Goal: Information Seeking & Learning: Check status

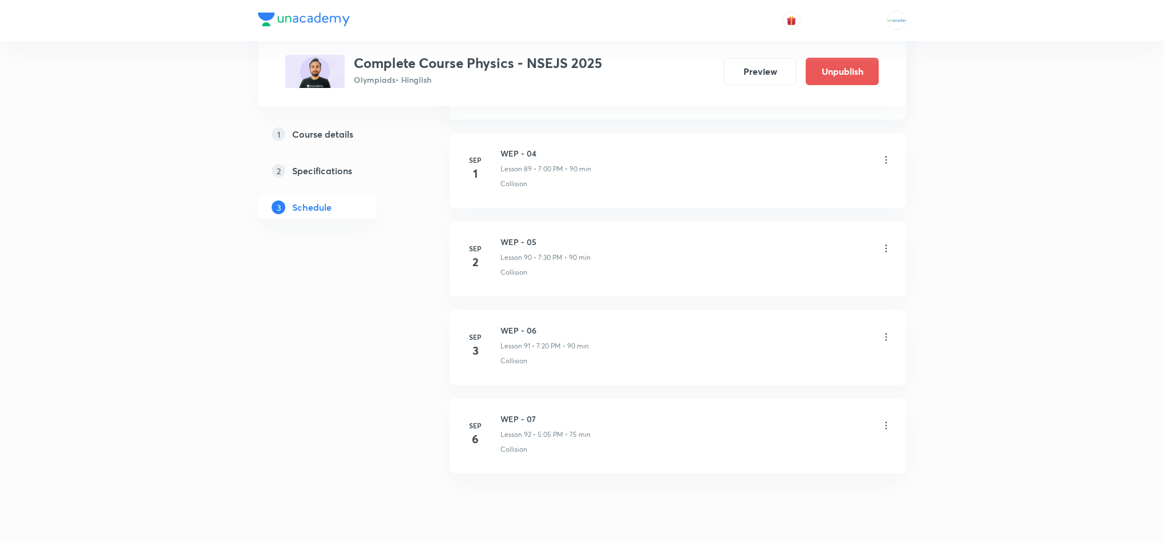
click at [884, 342] on icon at bounding box center [886, 336] width 11 height 11
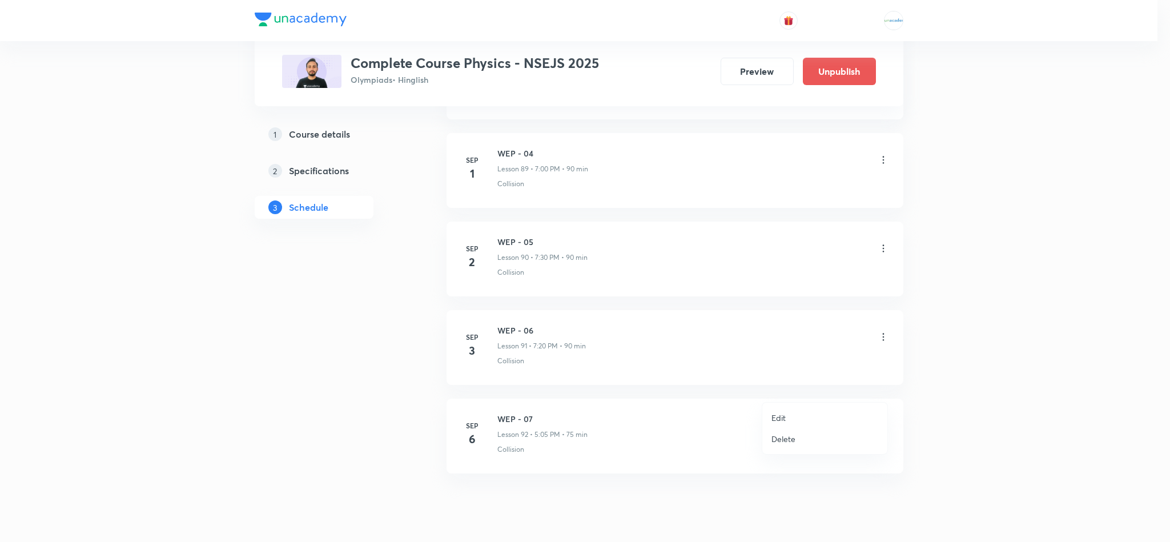
click at [947, 457] on div at bounding box center [585, 271] width 1170 height 542
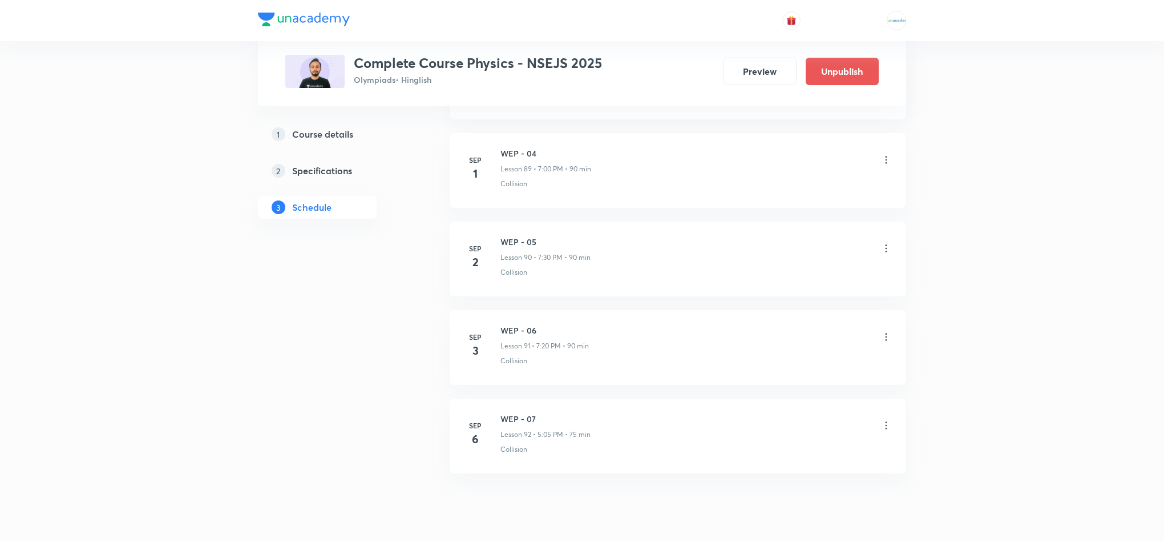
scroll to position [8511, 0]
click at [893, 388] on li "Sep 6 WEP - 07 Lesson 92 • 5:05 PM • 75 min Collision" at bounding box center [678, 397] width 457 height 75
click at [882, 384] on icon at bounding box center [886, 386] width 11 height 11
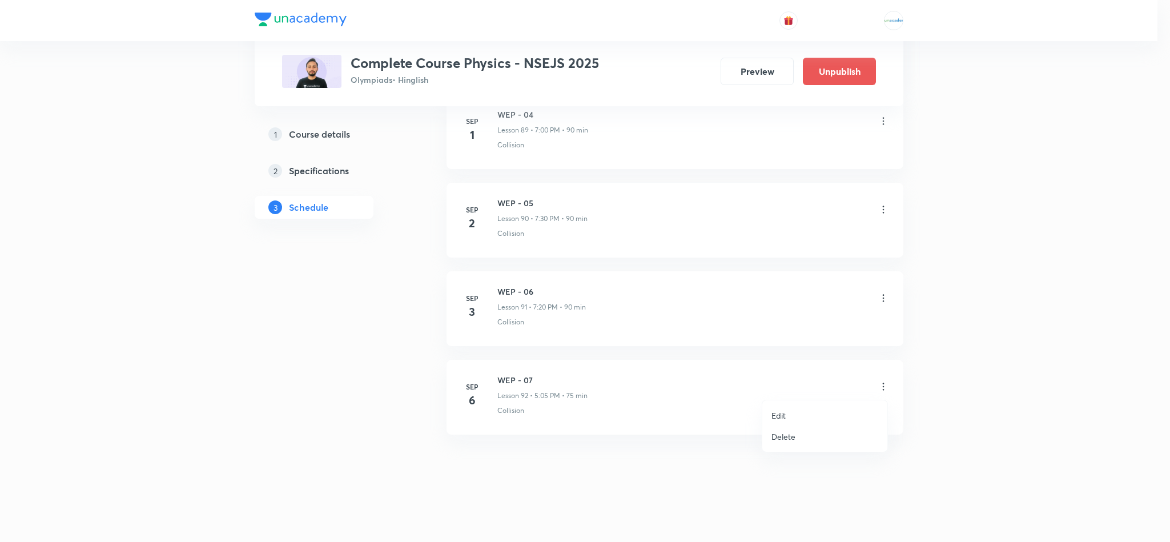
click at [808, 432] on li "Delete" at bounding box center [824, 436] width 125 height 21
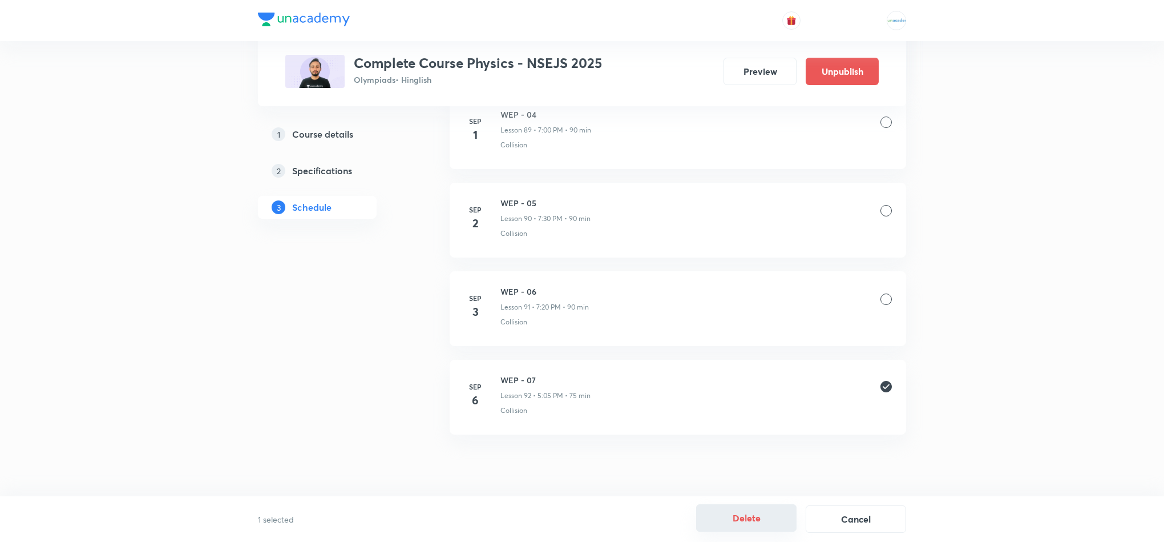
click at [747, 510] on button "Delete" at bounding box center [746, 517] width 100 height 27
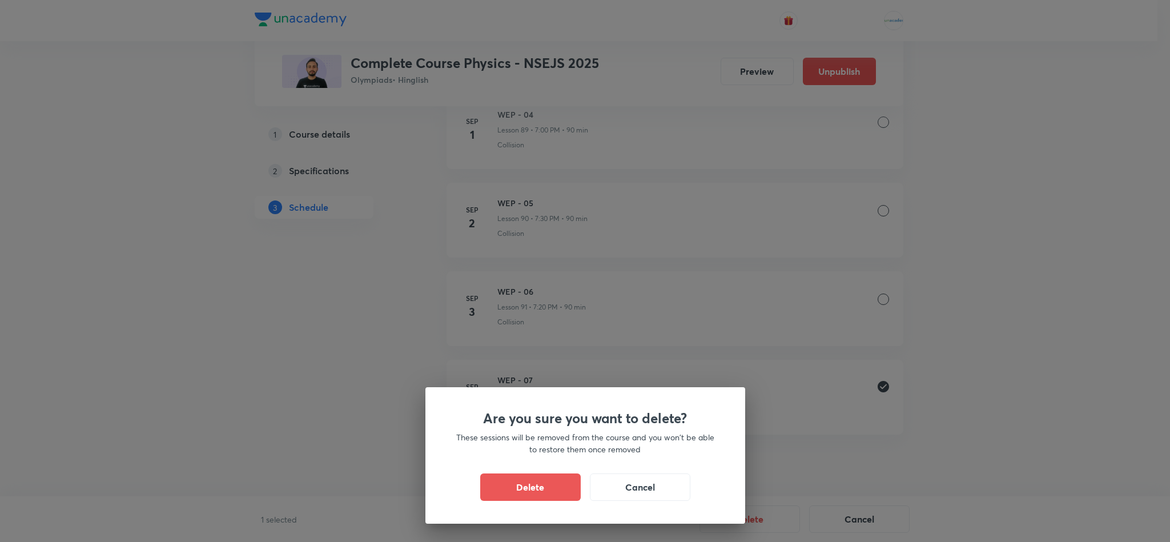
click at [523, 471] on div "Are you sure you want to delete? These sessions will be removed from the course…" at bounding box center [585, 455] width 320 height 136
click at [516, 478] on button "Delete" at bounding box center [530, 485] width 100 height 27
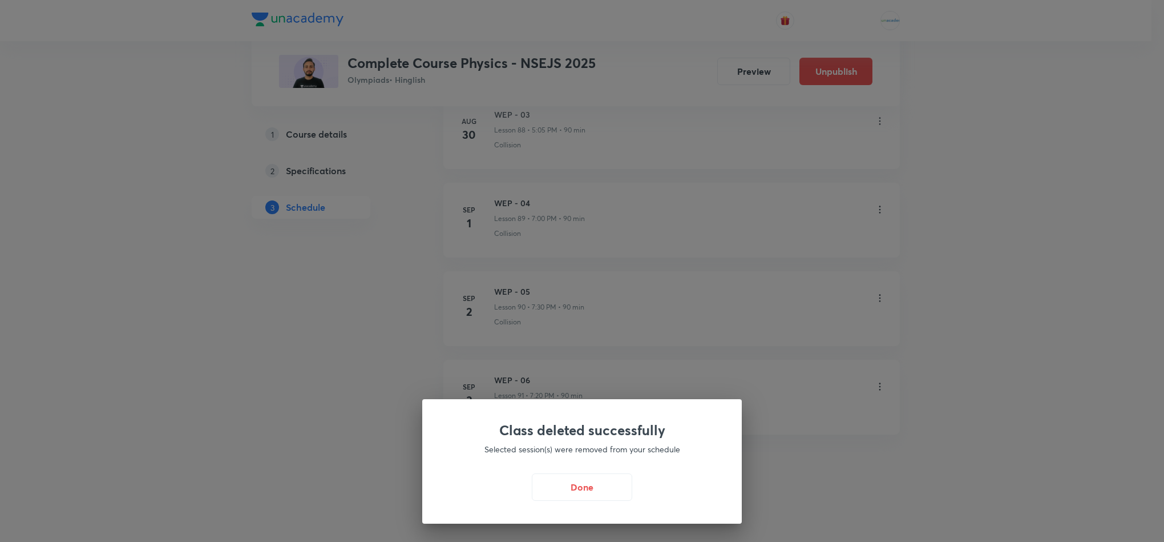
scroll to position [8422, 0]
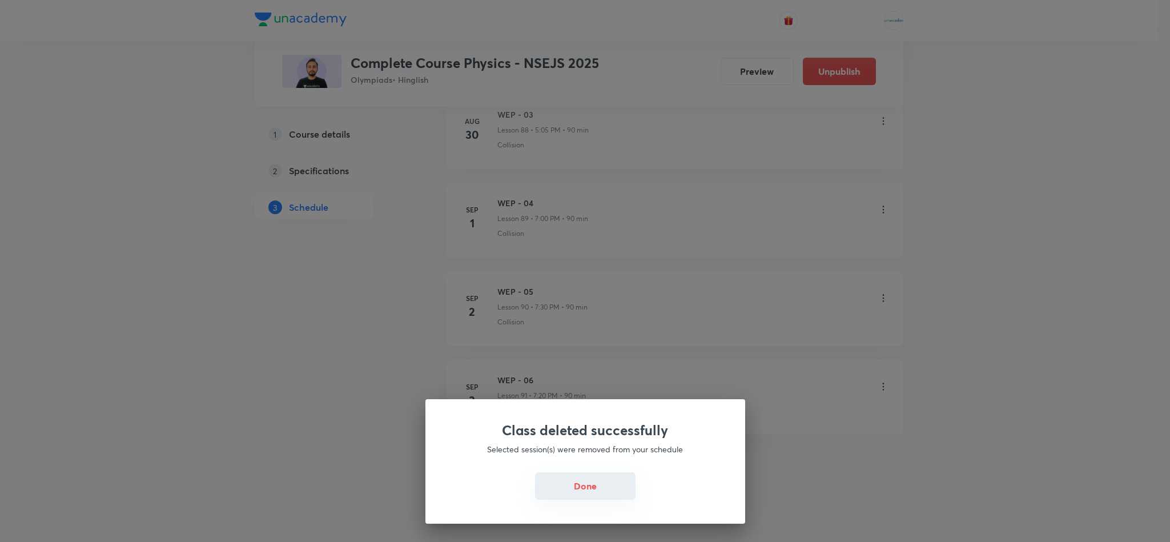
click at [591, 479] on button "Done" at bounding box center [585, 485] width 100 height 27
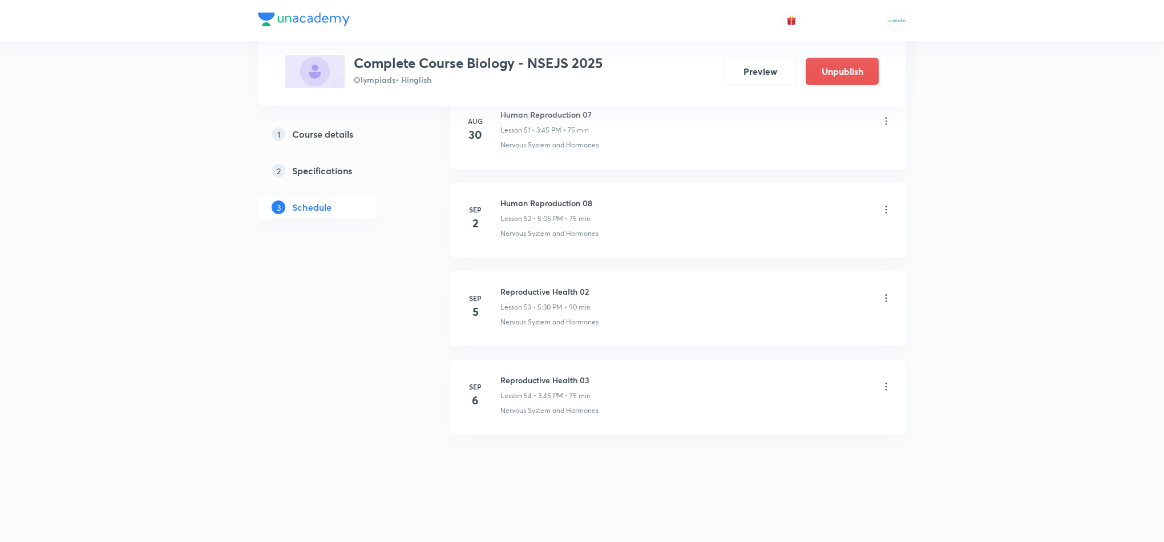
click at [884, 387] on icon at bounding box center [886, 386] width 11 height 11
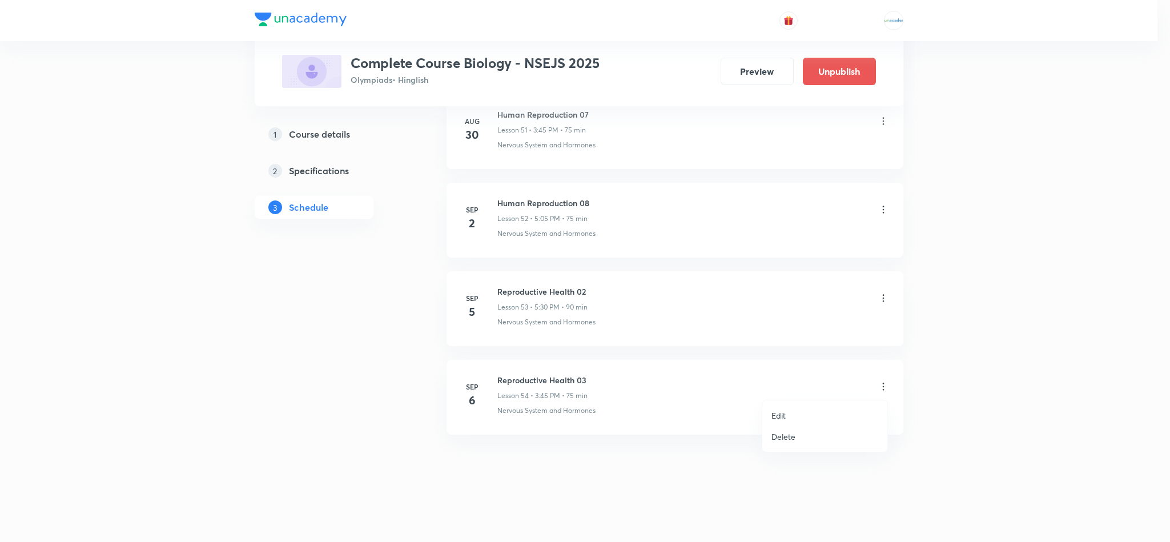
click at [807, 434] on li "Delete" at bounding box center [824, 436] width 125 height 21
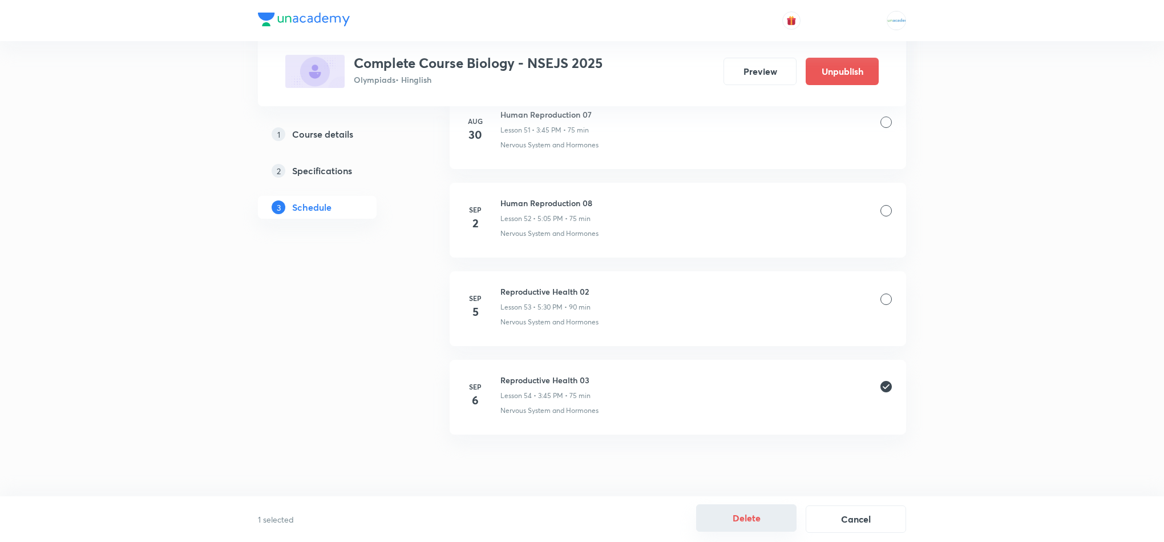
click at [735, 529] on button "Delete" at bounding box center [746, 517] width 100 height 27
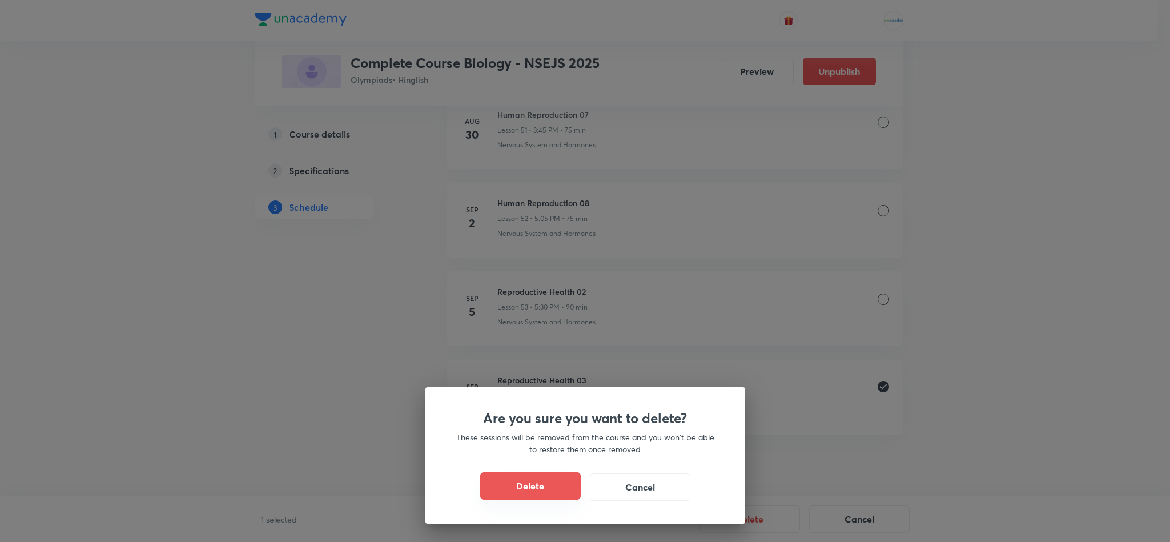
click at [509, 485] on button "Delete" at bounding box center [530, 485] width 100 height 27
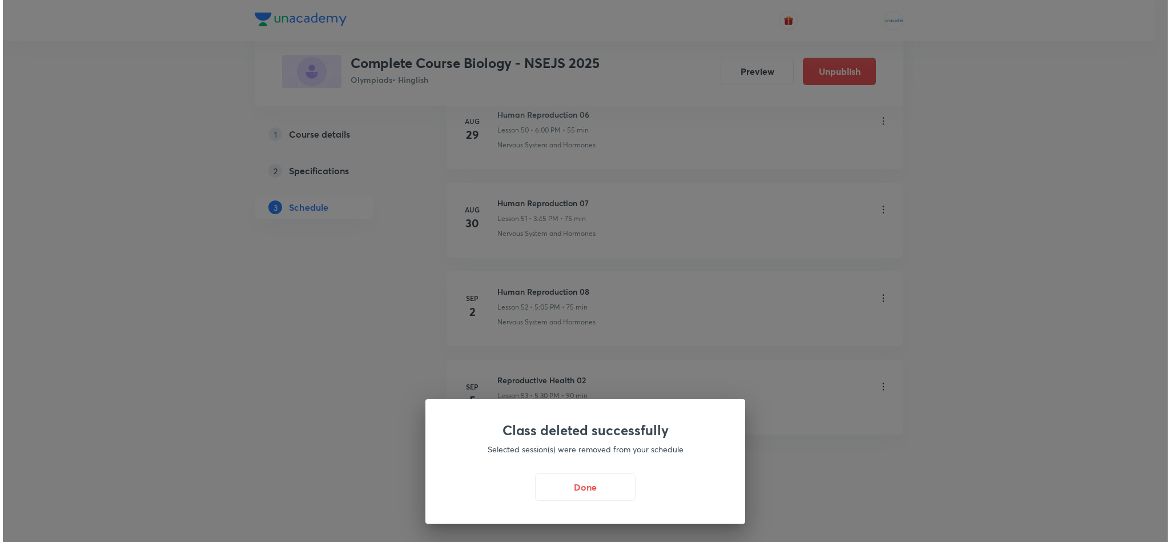
scroll to position [5112, 0]
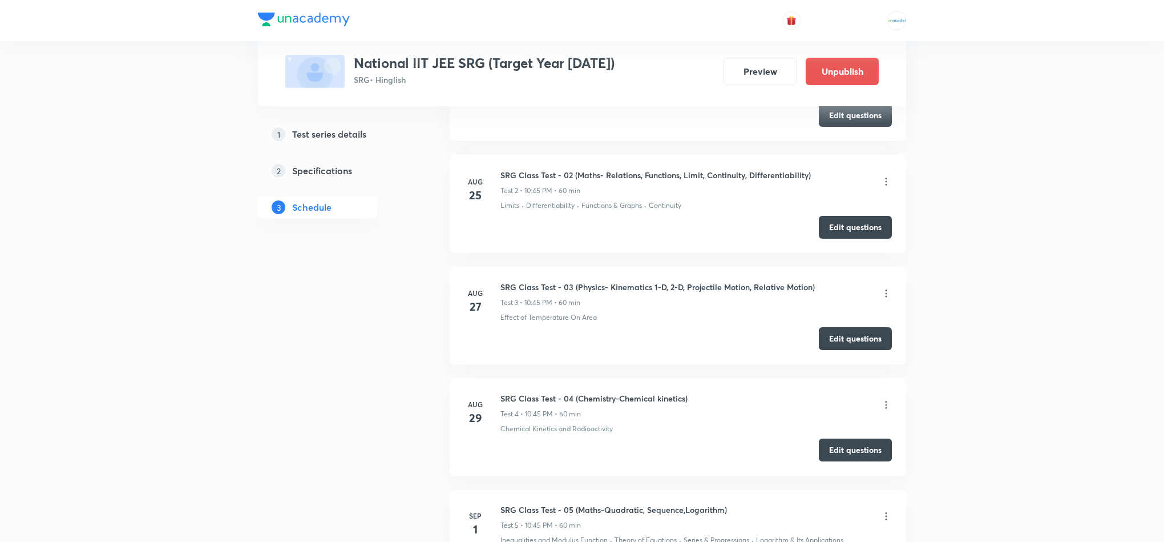
scroll to position [627, 0]
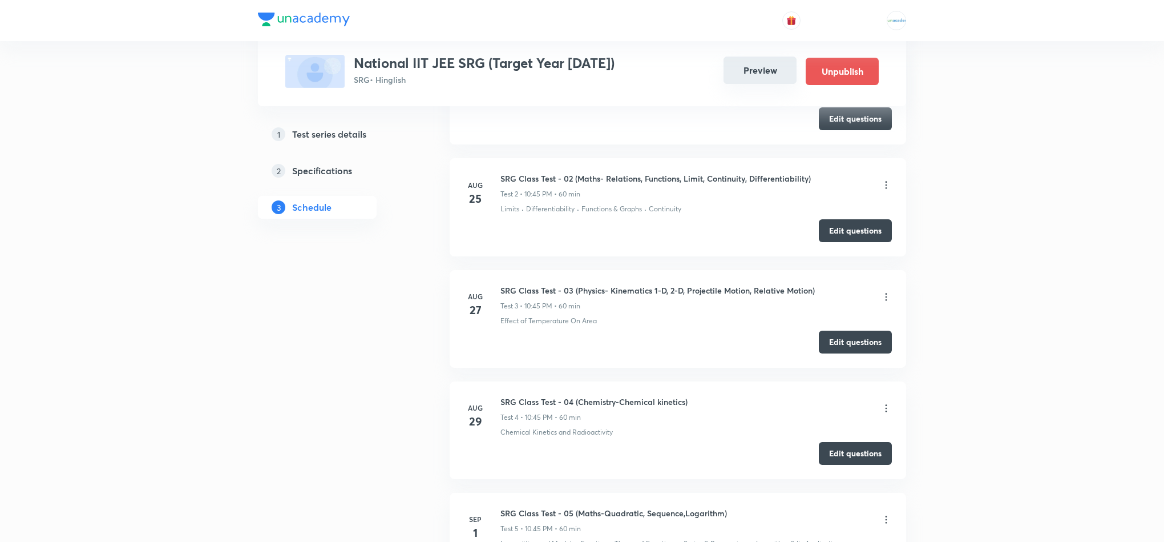
click at [752, 75] on button "Preview" at bounding box center [760, 70] width 73 height 27
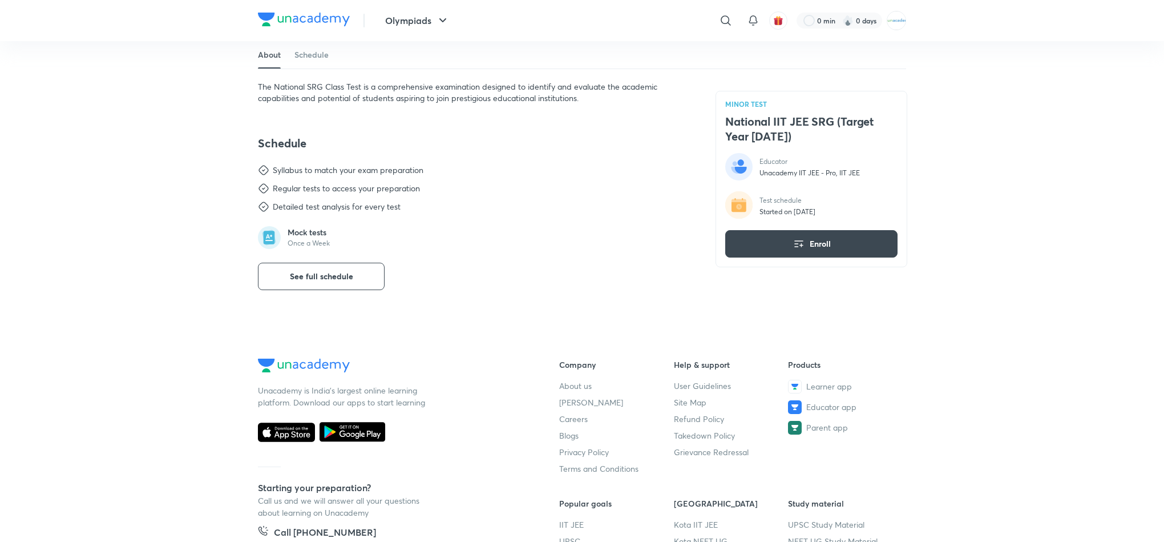
scroll to position [461, 0]
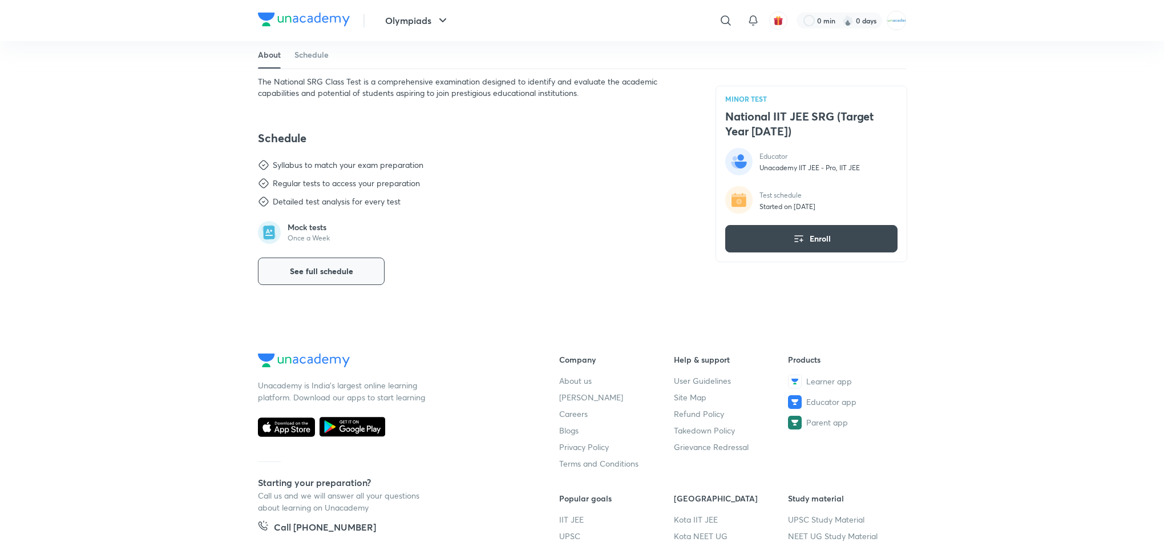
click at [346, 266] on span "See full schedule" at bounding box center [321, 270] width 63 height 11
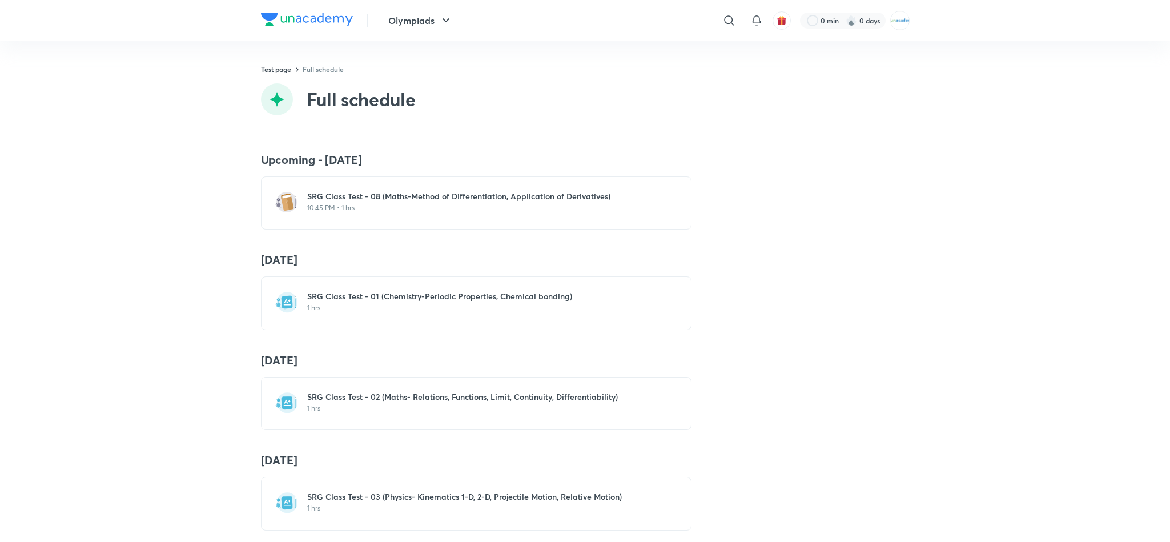
click at [433, 305] on p "1 hrs" at bounding box center [483, 307] width 352 height 9
click at [382, 392] on h6 "SRG Class Test - 02 (Maths- Relations, Functions, Limit, Continuity, Differenti…" at bounding box center [483, 396] width 352 height 11
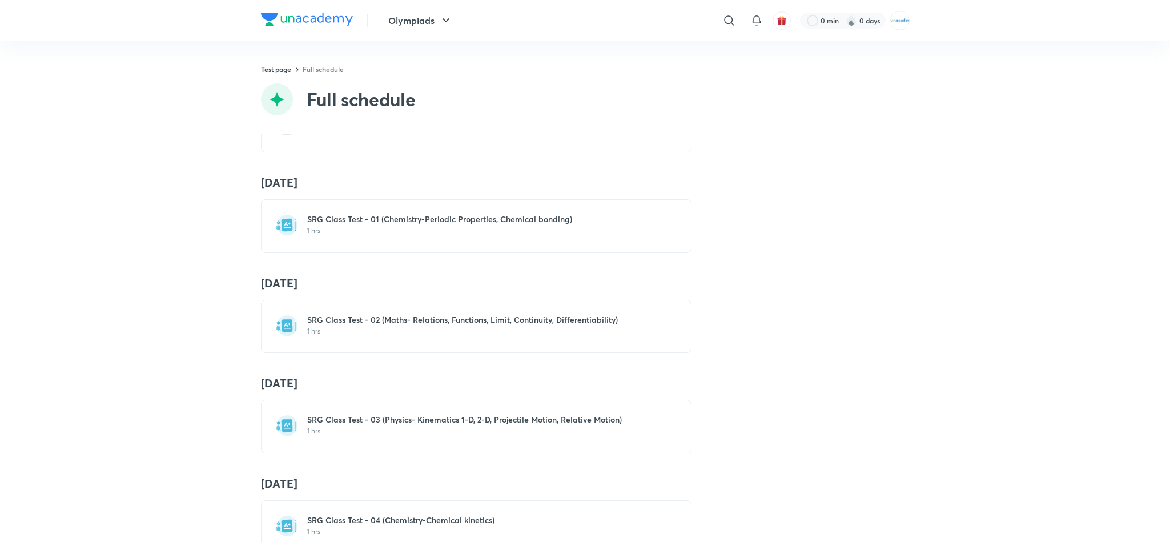
scroll to position [78, 0]
click at [386, 411] on div "SRG Class Test - 03 (Physics- Kinematics 1-D, 2-D, Projectile Motion, Relative …" at bounding box center [476, 425] width 430 height 53
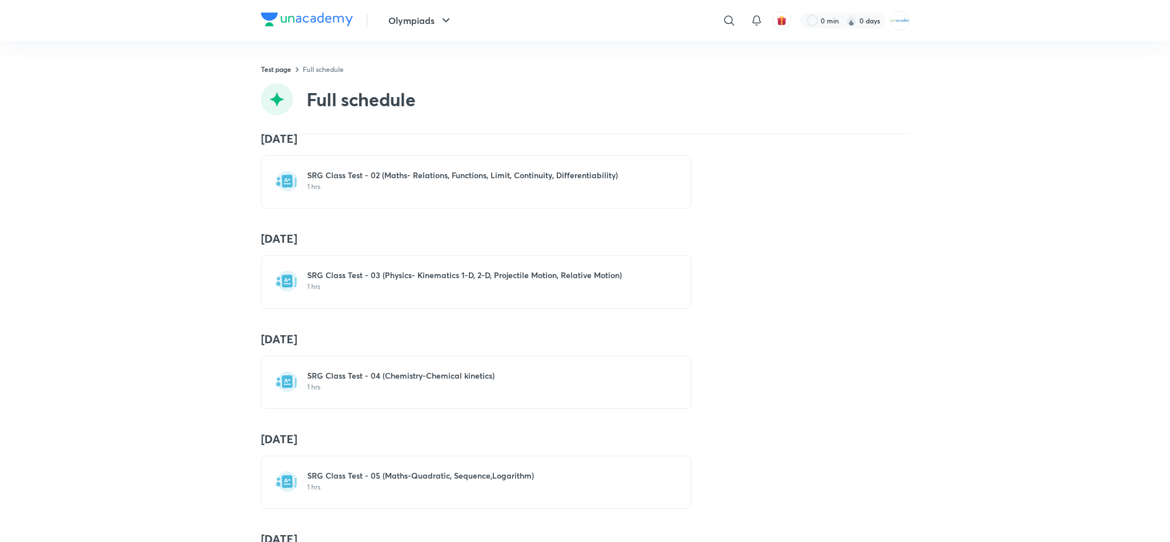
scroll to position [223, 0]
click at [432, 364] on div "SRG Class Test - 04 (Chemistry-Chemical kinetics) 1 hrs" at bounding box center [476, 380] width 430 height 53
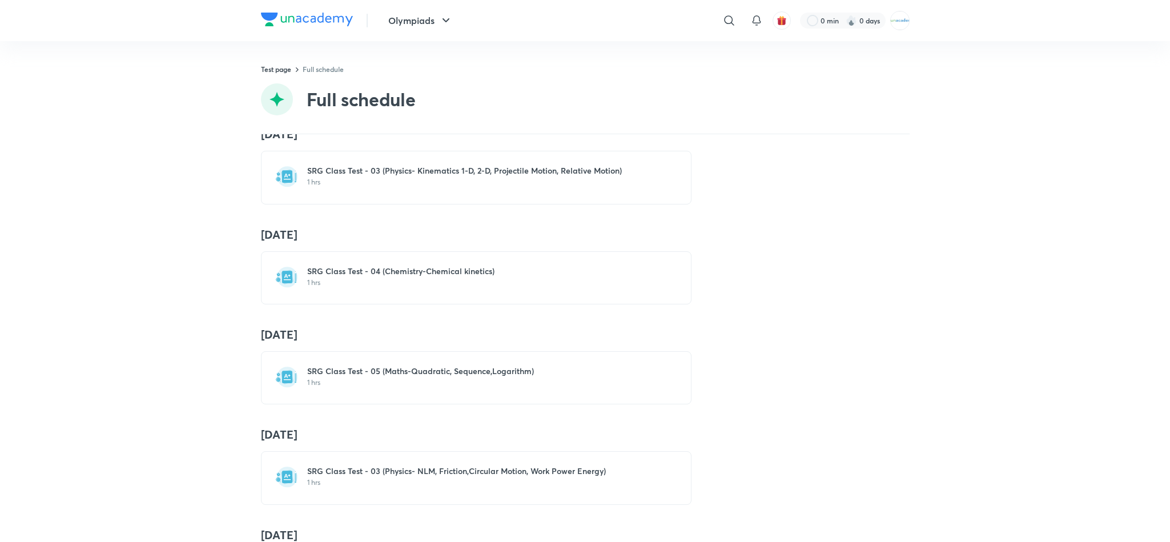
scroll to position [327, 0]
click at [391, 368] on h6 "SRG Class Test - 05 (Maths-Quadratic, Sequence,Logarithm)" at bounding box center [483, 369] width 352 height 11
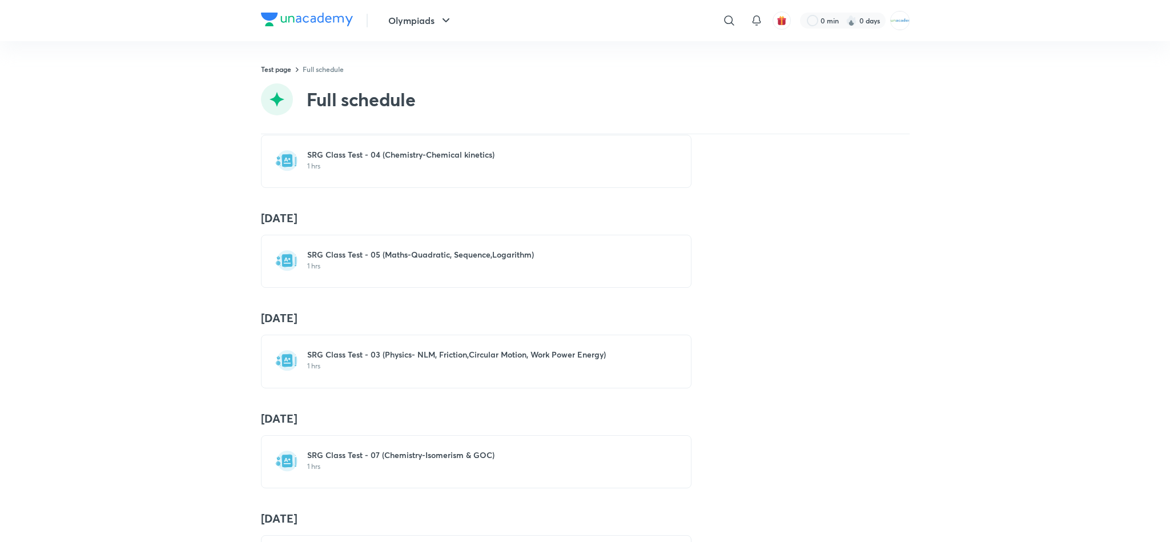
scroll to position [466, 0]
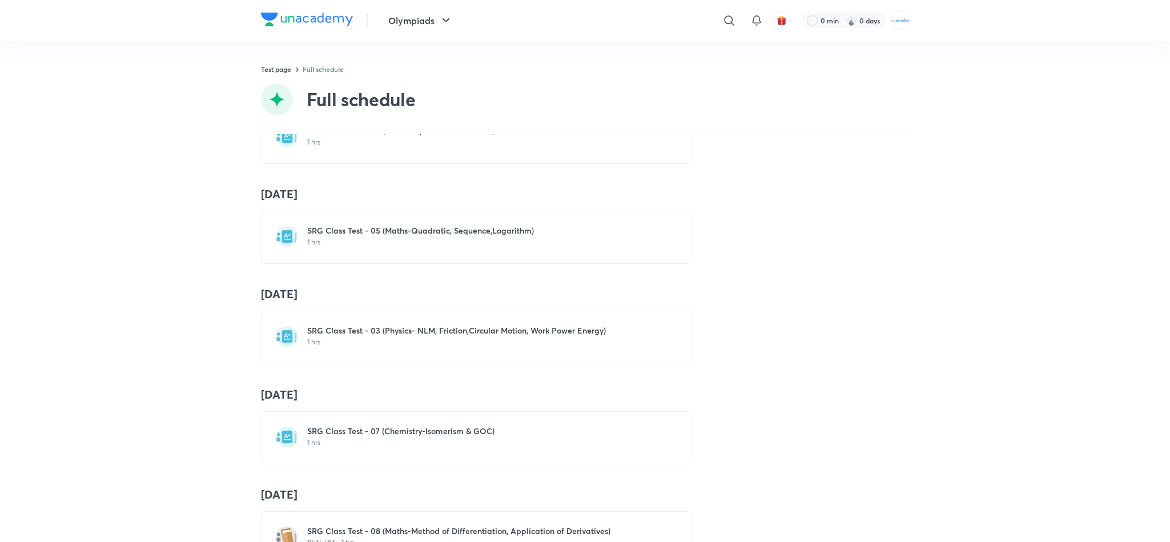
click at [381, 344] on p "1 hrs" at bounding box center [483, 341] width 352 height 9
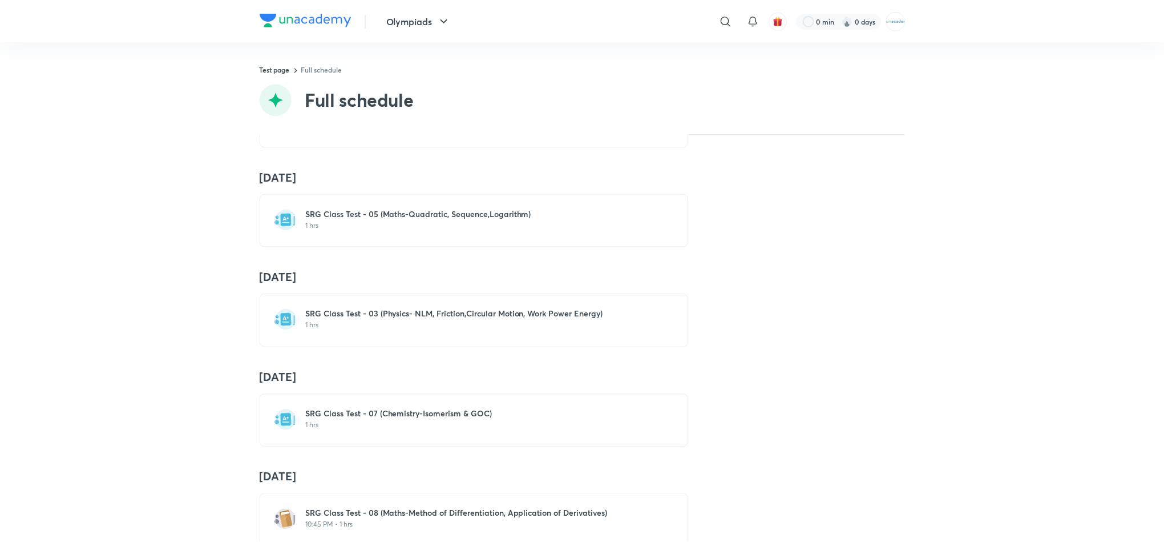
scroll to position [505, 0]
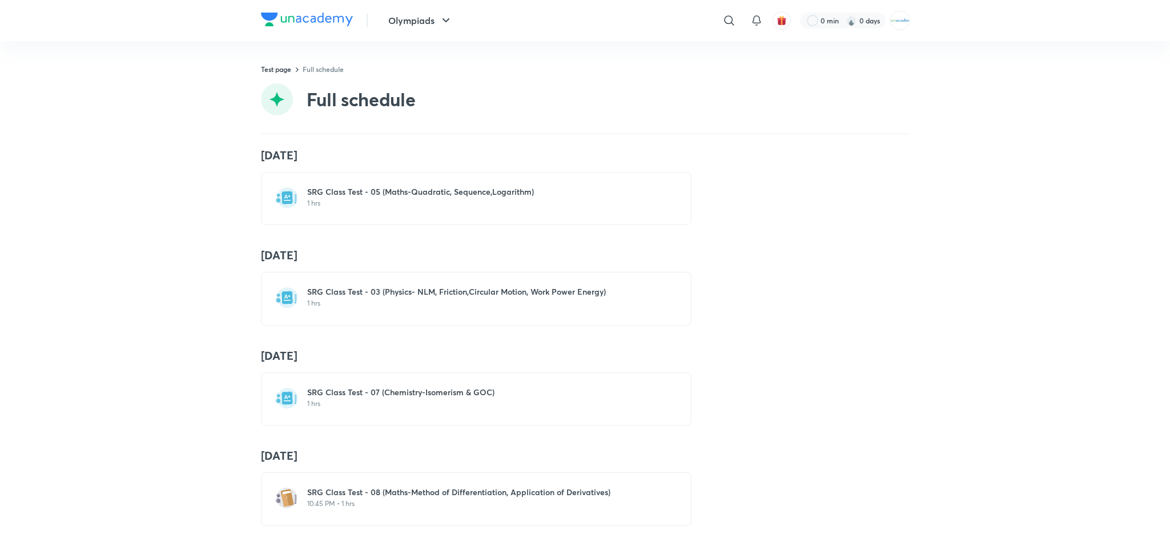
click at [456, 405] on p "1 hrs" at bounding box center [483, 403] width 352 height 9
